Goal: Information Seeking & Learning: Check status

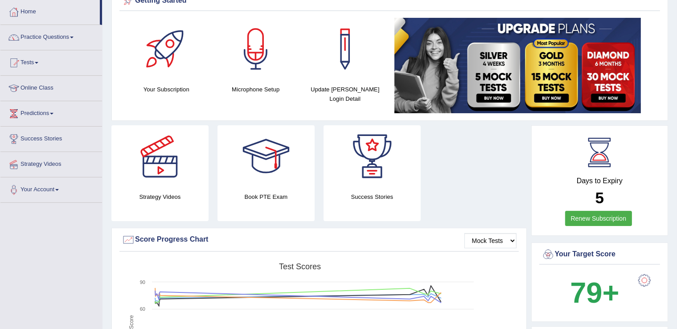
scroll to position [29, 0]
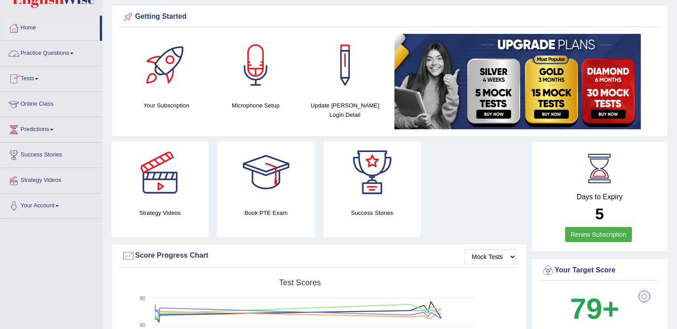
click at [32, 85] on link "Tests" at bounding box center [51, 77] width 102 height 22
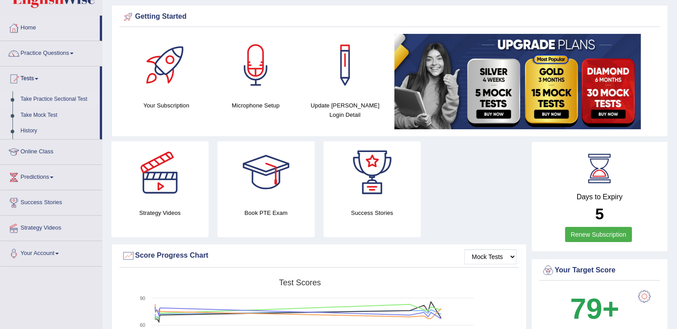
click at [82, 102] on link "Take Practice Sectional Test" at bounding box center [57, 99] width 83 height 16
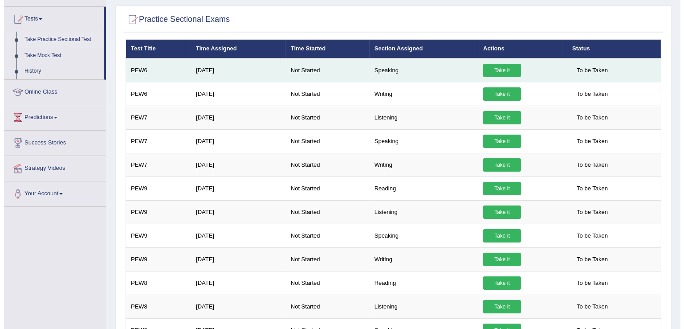
scroll to position [0, 0]
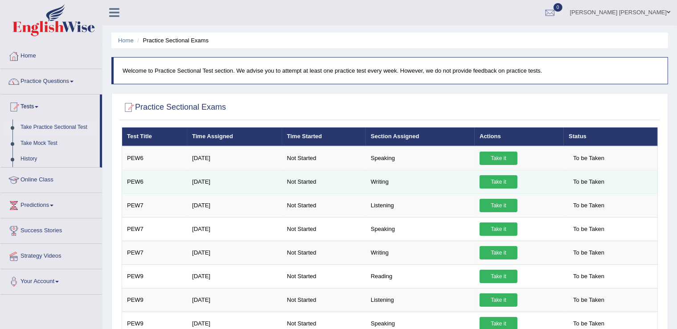
click at [519, 182] on td "Take it" at bounding box center [518, 182] width 89 height 24
click at [503, 180] on link "Take it" at bounding box center [498, 181] width 38 height 13
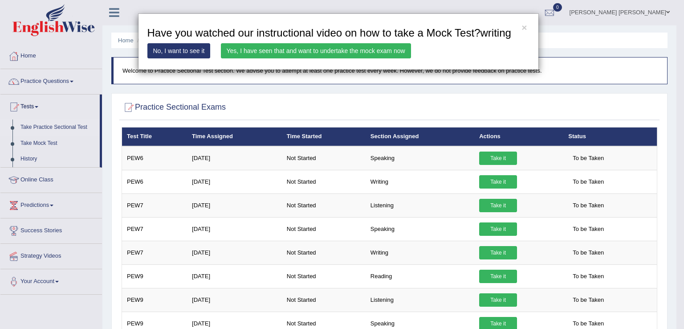
click at [372, 44] on link "Yes, I have seen that and want to undertake the mock exam now" at bounding box center [316, 50] width 190 height 15
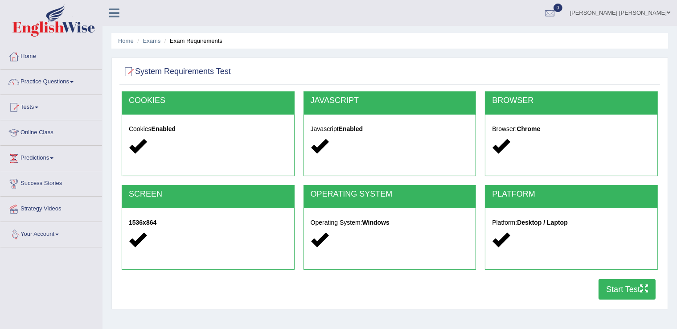
click at [617, 290] on button "Start Test" at bounding box center [626, 289] width 57 height 20
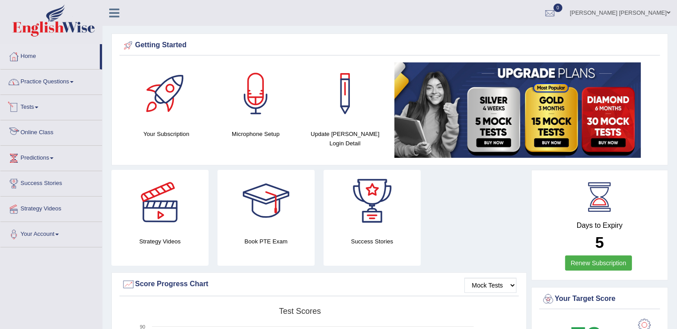
click at [72, 79] on link "Practice Questions" at bounding box center [51, 81] width 102 height 22
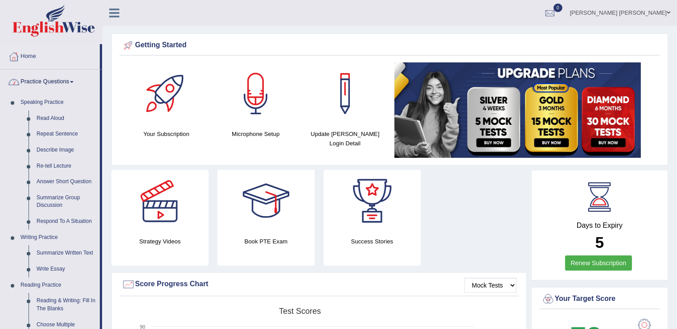
click at [73, 80] on link "Practice Questions" at bounding box center [49, 81] width 99 height 22
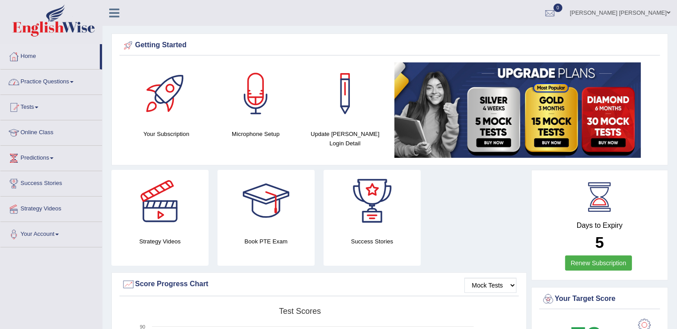
click at [57, 88] on link "Practice Questions" at bounding box center [51, 81] width 102 height 22
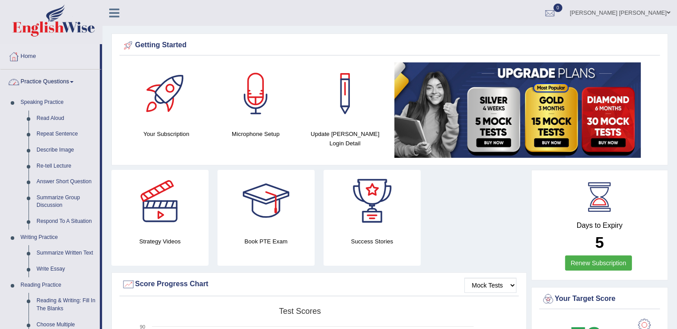
click at [58, 88] on link "Practice Questions" at bounding box center [49, 81] width 99 height 22
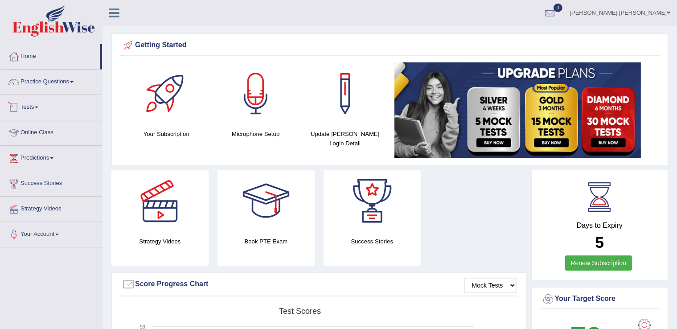
click at [47, 118] on li "Tests Take Practice Sectional Test Take Mock Test History" at bounding box center [51, 107] width 102 height 25
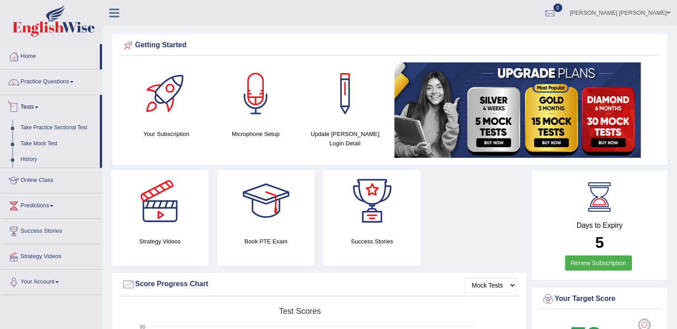
click at [65, 90] on link "Practice Questions" at bounding box center [51, 81] width 102 height 22
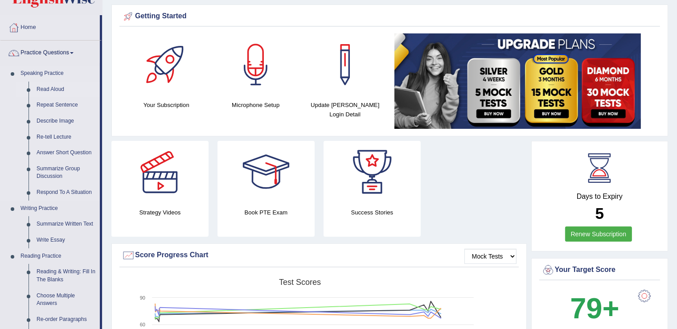
scroll to position [45, 0]
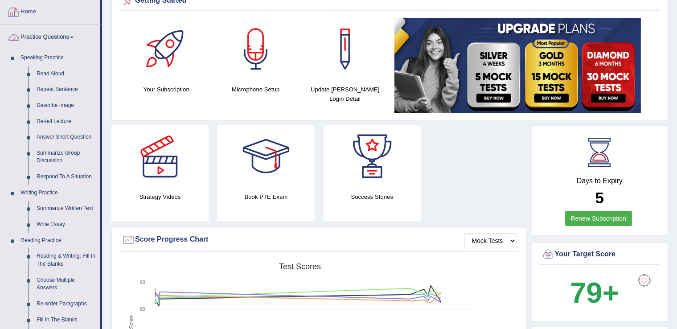
click at [61, 38] on link "Practice Questions" at bounding box center [49, 36] width 99 height 22
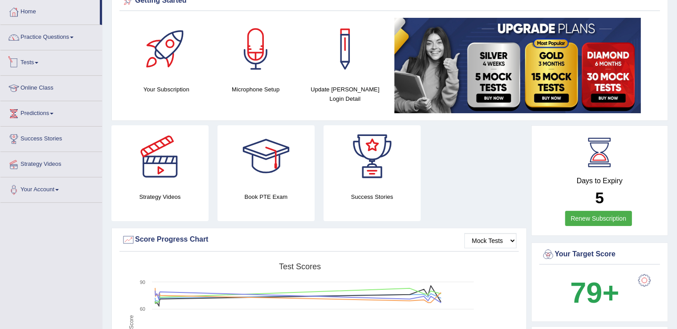
click at [55, 63] on link "Tests" at bounding box center [51, 61] width 102 height 22
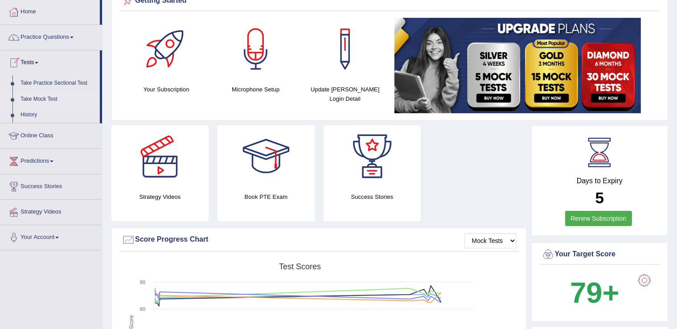
click at [50, 104] on link "Take Mock Test" at bounding box center [57, 99] width 83 height 16
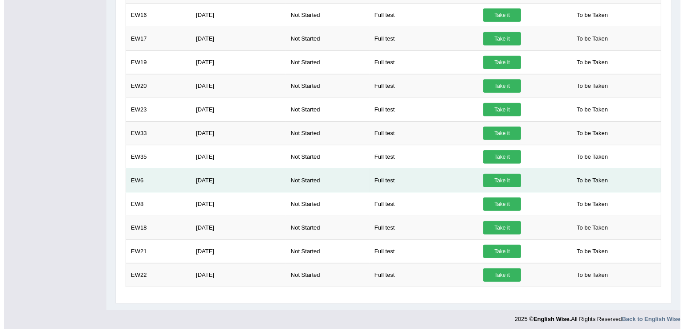
scroll to position [498, 0]
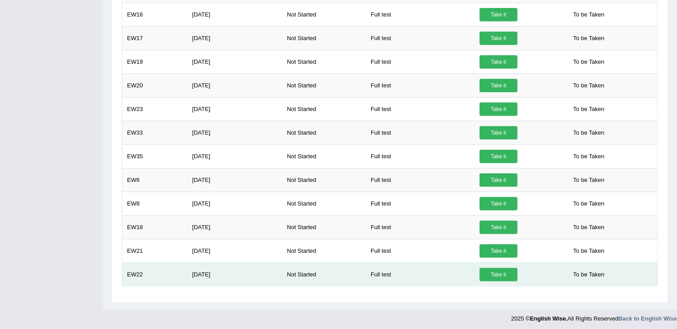
click at [499, 273] on link "Take it" at bounding box center [498, 274] width 38 height 13
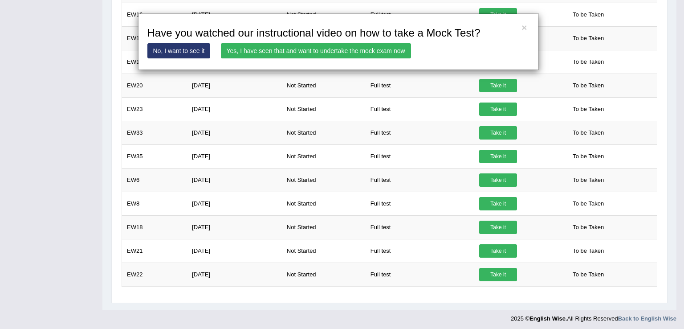
click at [372, 47] on link "Yes, I have seen that and want to undertake the mock exam now" at bounding box center [316, 50] width 190 height 15
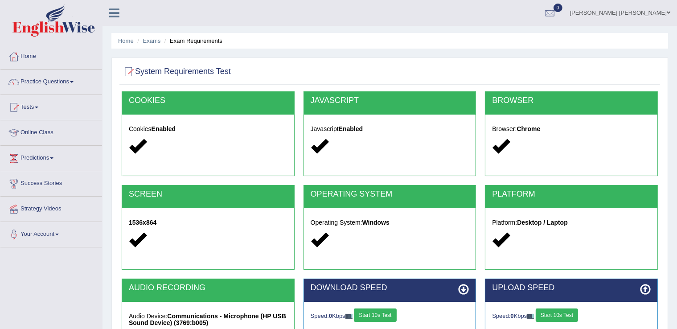
scroll to position [134, 0]
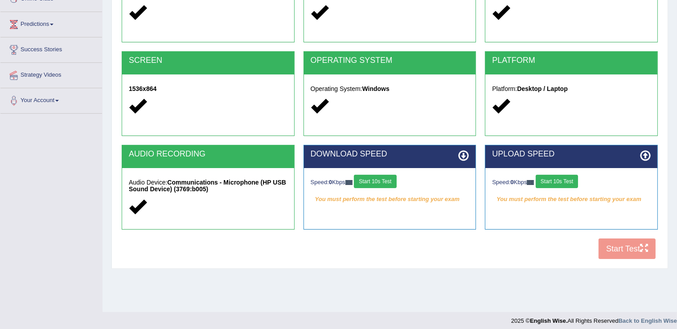
click at [384, 184] on button "Start 10s Test" at bounding box center [375, 181] width 42 height 13
click at [557, 180] on button "Start 10s Test" at bounding box center [557, 181] width 42 height 13
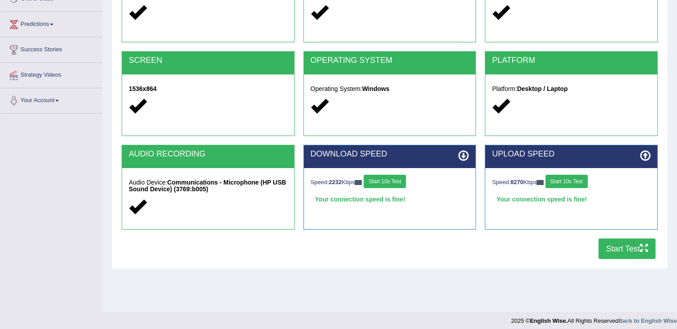
click at [614, 249] on button "Start Test" at bounding box center [626, 248] width 57 height 20
click at [618, 248] on button "Start Test" at bounding box center [626, 248] width 57 height 20
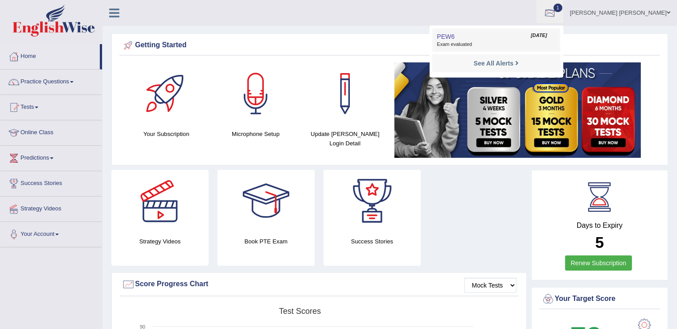
click at [557, 34] on link "PEW6 Oct 9, 2025 Exam evaluated" at bounding box center [495, 40] width 123 height 19
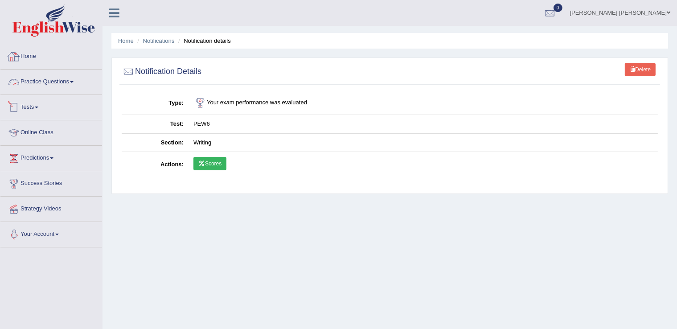
click at [37, 51] on link "Home" at bounding box center [51, 55] width 102 height 22
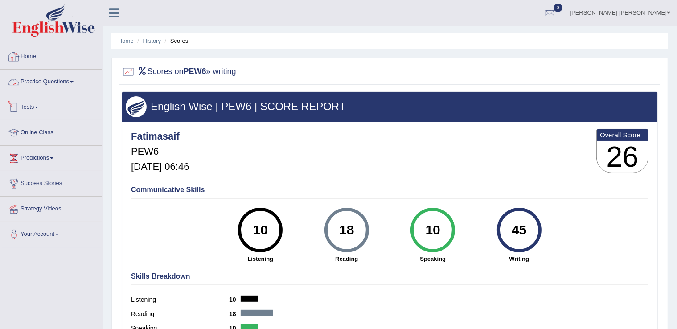
click at [20, 53] on link "Home" at bounding box center [51, 55] width 102 height 22
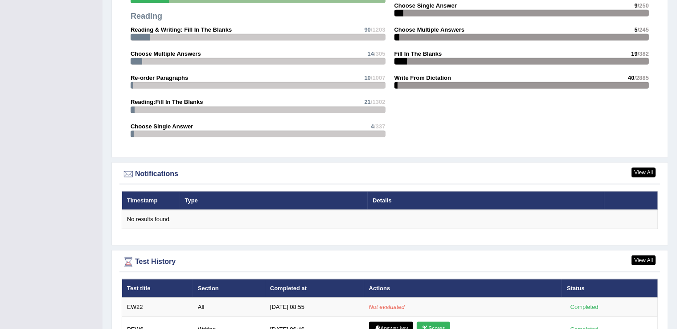
scroll to position [1135, 0]
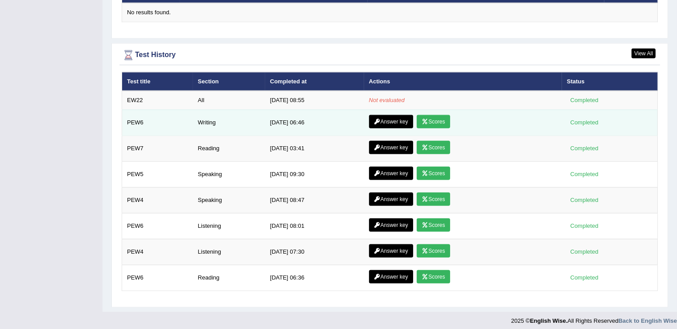
click at [395, 119] on link "Answer key" at bounding box center [391, 121] width 44 height 13
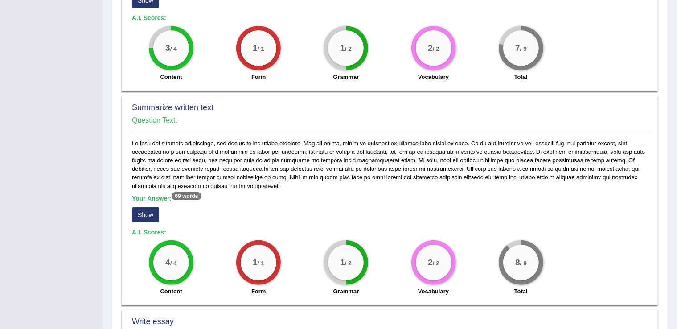
scroll to position [178, 0]
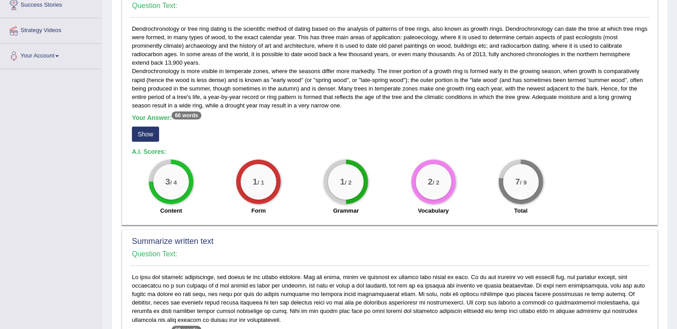
click at [151, 132] on button "Show" at bounding box center [145, 134] width 27 height 15
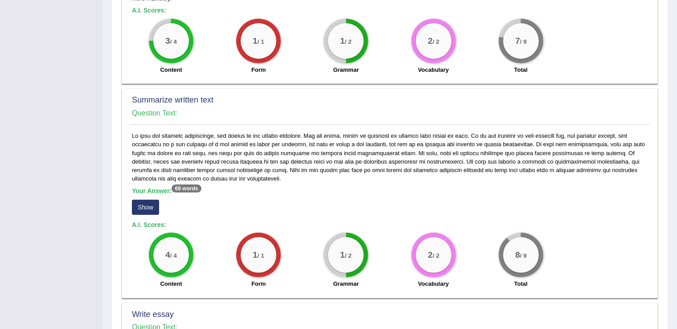
scroll to position [312, 0]
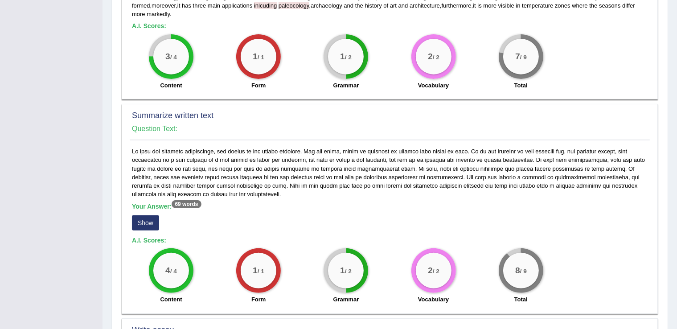
click at [151, 225] on button "Show" at bounding box center [145, 222] width 27 height 15
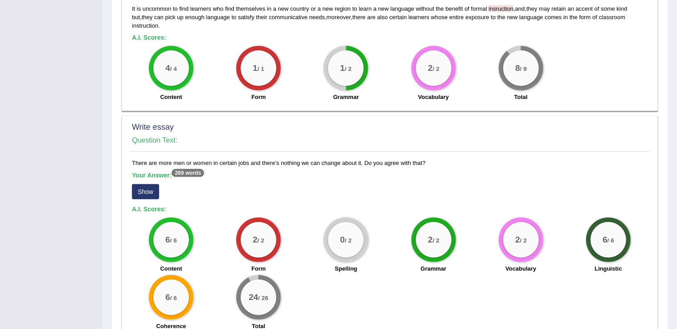
scroll to position [535, 0]
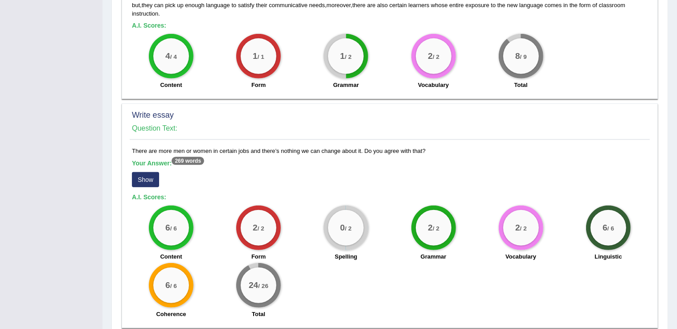
click at [141, 179] on button "Show" at bounding box center [145, 179] width 27 height 15
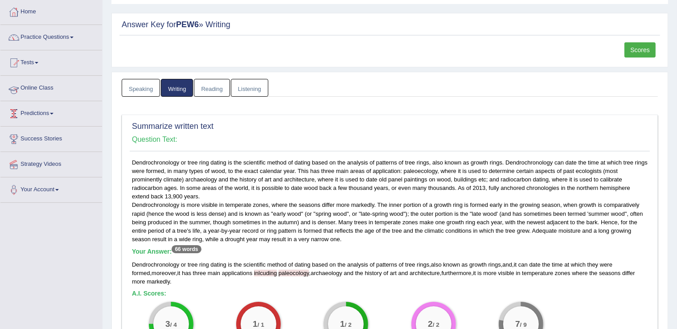
scroll to position [0, 0]
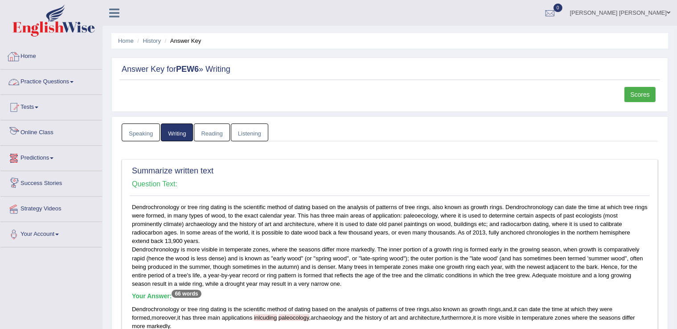
click at [18, 55] on div at bounding box center [13, 56] width 13 height 13
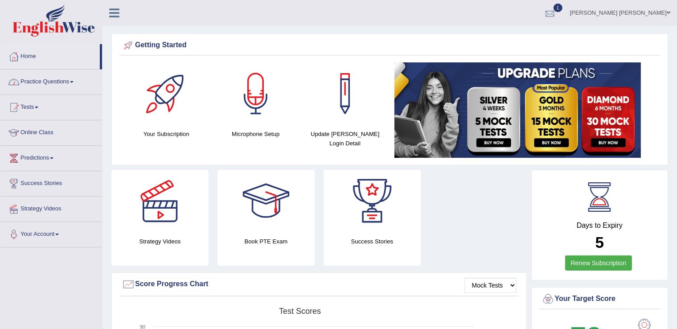
click at [556, 15] on div at bounding box center [549, 13] width 13 height 13
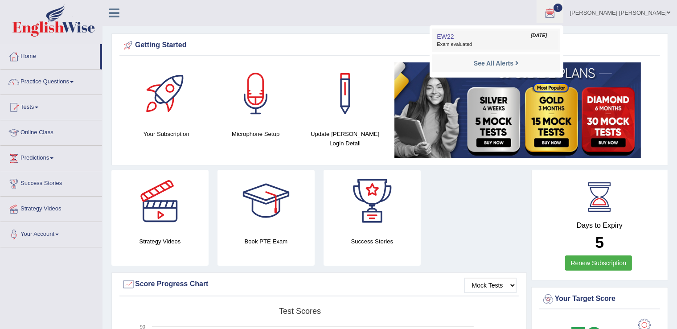
click at [555, 45] on span "Exam evaluated" at bounding box center [496, 44] width 119 height 7
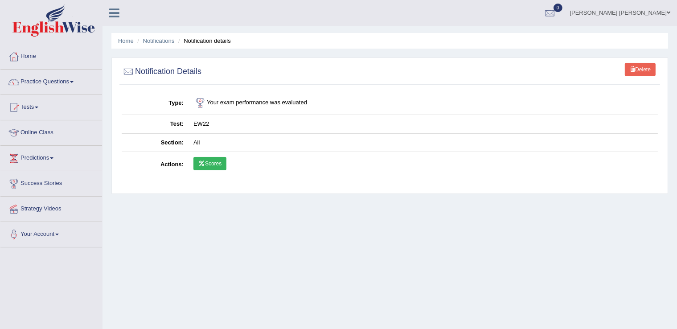
click at [190, 164] on td "Scores" at bounding box center [422, 165] width 469 height 26
click at [204, 164] on icon at bounding box center [201, 163] width 7 height 5
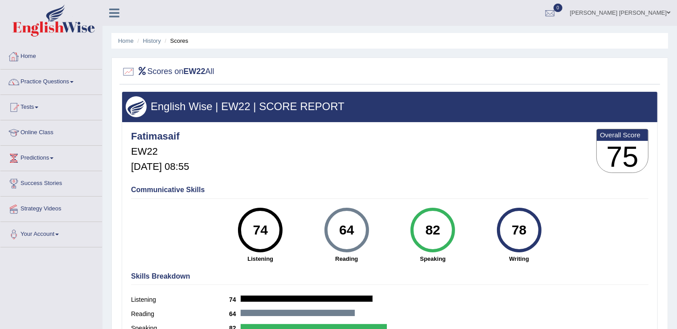
click at [30, 57] on link "Home" at bounding box center [51, 55] width 102 height 22
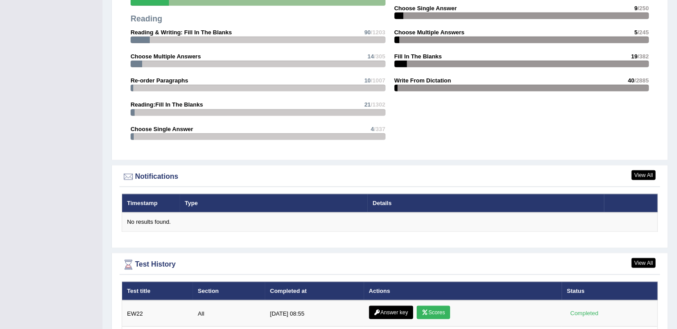
scroll to position [1025, 0]
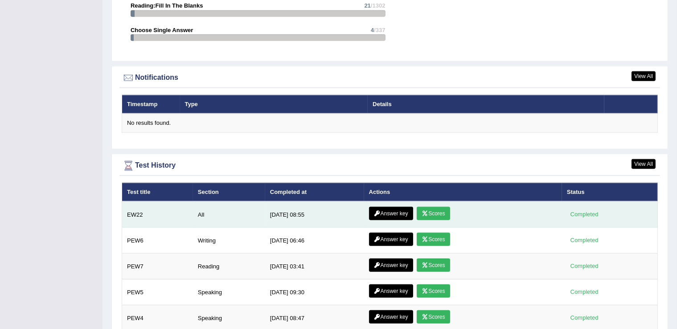
click at [398, 209] on link "Answer key" at bounding box center [391, 213] width 44 height 13
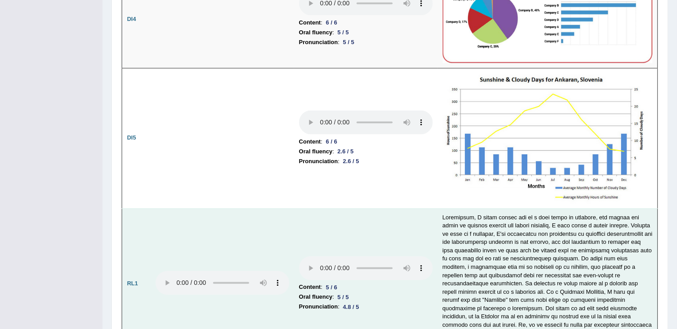
scroll to position [1754, 0]
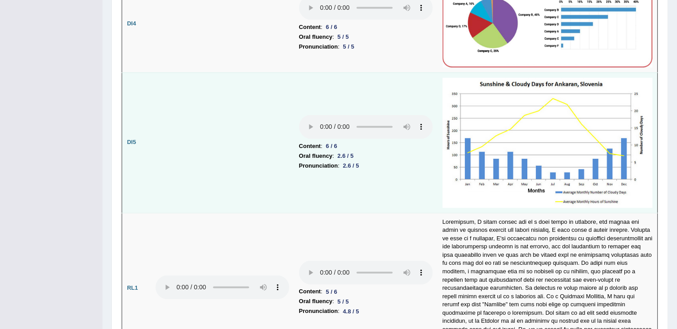
click at [296, 135] on td "Content : 6 / 6 Oral fluency : 2.6 / 5 Pronunciation : 2.6 / 5" at bounding box center [365, 142] width 143 height 140
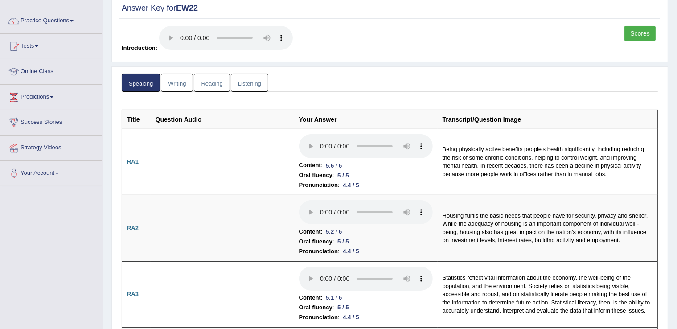
scroll to position [0, 0]
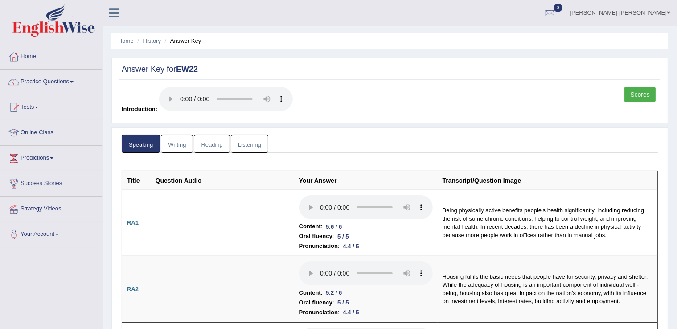
click at [191, 149] on link "Writing" at bounding box center [177, 144] width 32 height 18
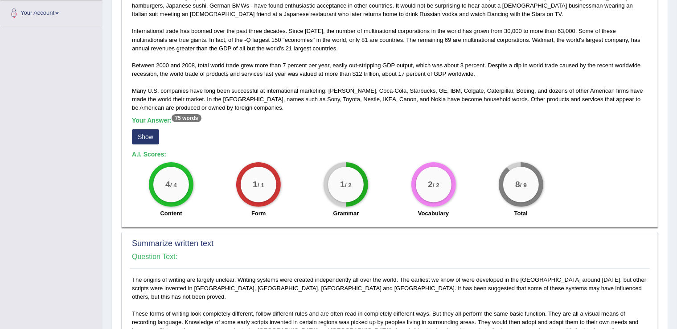
scroll to position [223, 0]
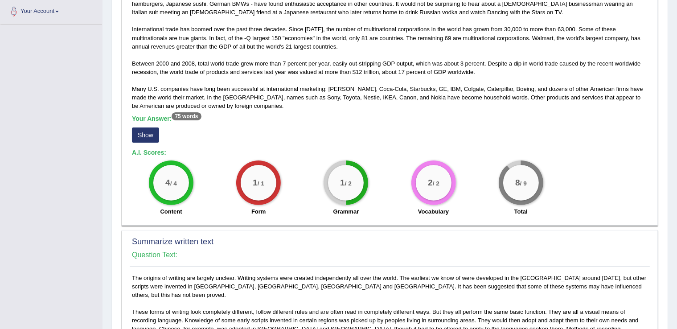
click at [151, 141] on div "Your Answer: 75 words Show" at bounding box center [389, 130] width 515 height 30
click at [151, 134] on button "Show" at bounding box center [145, 134] width 27 height 15
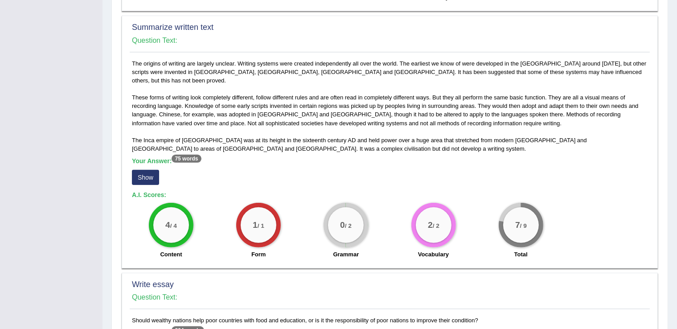
scroll to position [446, 0]
click at [149, 169] on button "Show" at bounding box center [145, 176] width 27 height 15
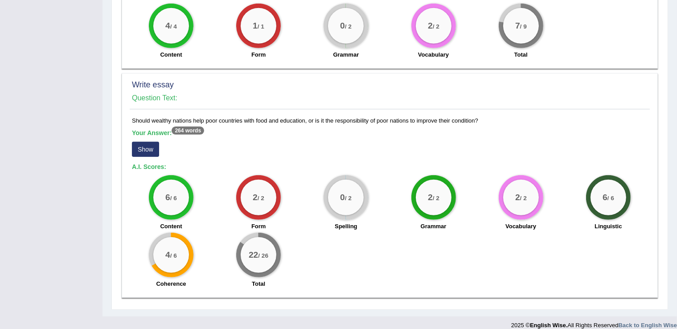
scroll to position [653, 0]
click at [151, 142] on button "Show" at bounding box center [145, 148] width 27 height 15
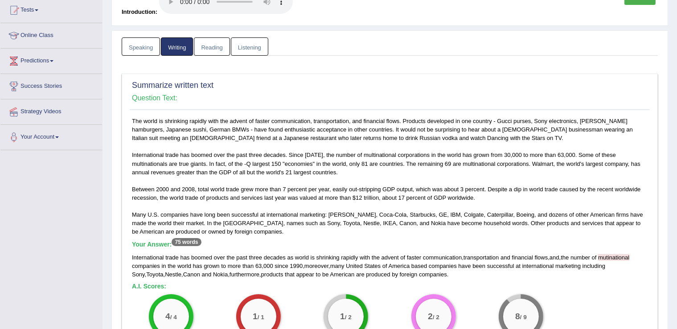
scroll to position [0, 0]
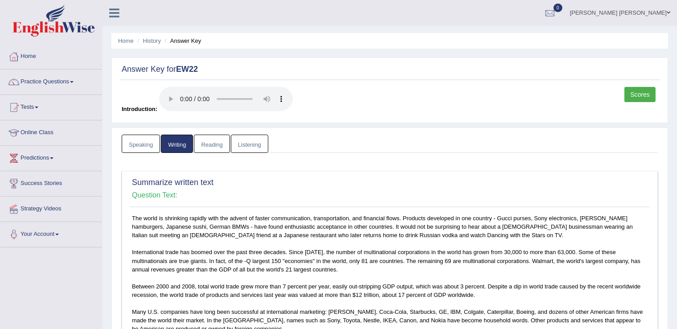
click at [140, 141] on link "Speaking" at bounding box center [141, 144] width 38 height 18
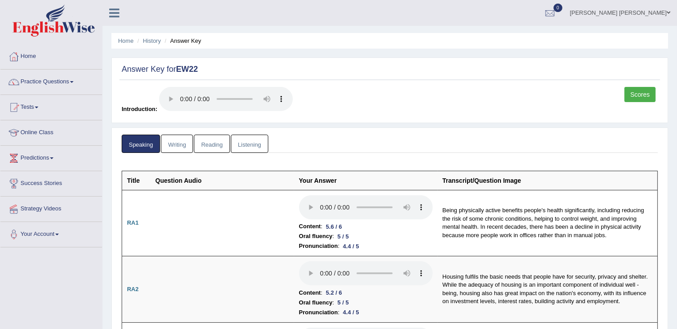
click at [215, 140] on link "Reading" at bounding box center [212, 144] width 36 height 18
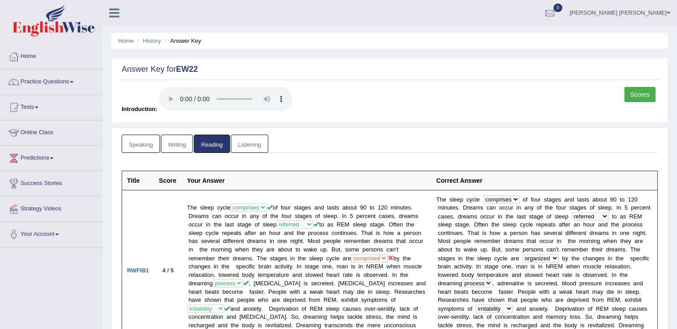
click at [244, 143] on link "Listening" at bounding box center [249, 144] width 37 height 18
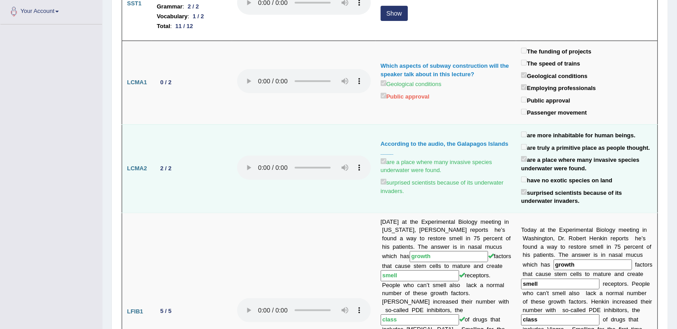
scroll to position [134, 0]
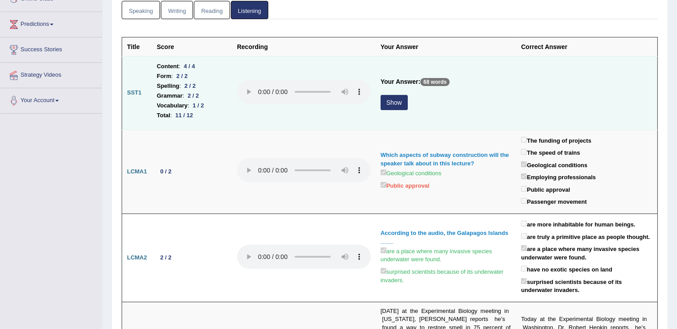
click at [399, 102] on button "Show" at bounding box center [393, 102] width 27 height 15
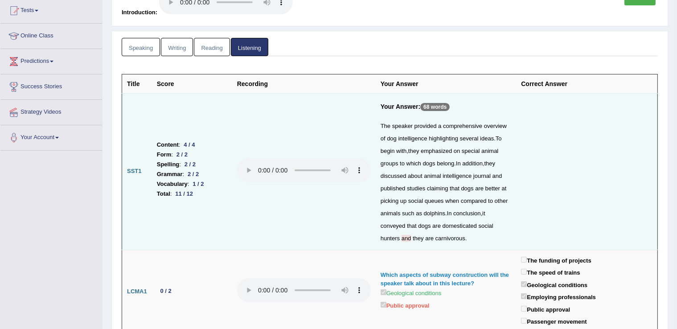
scroll to position [0, 0]
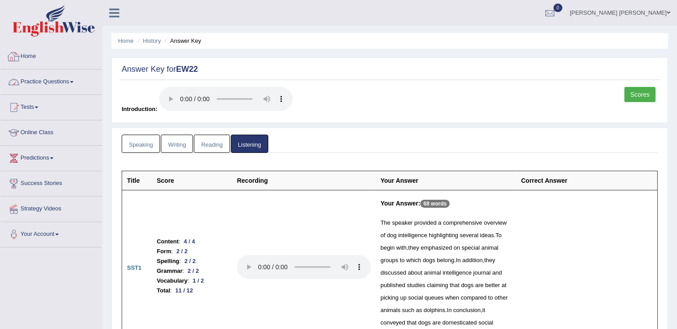
click at [28, 55] on link "Home" at bounding box center [51, 55] width 102 height 22
